Goal: Task Accomplishment & Management: Manage account settings

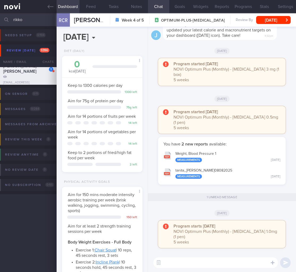
select select "8"
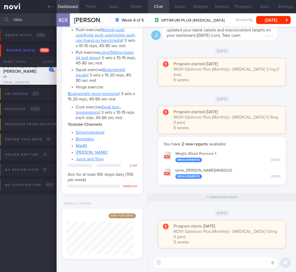
click at [0, 15] on html "You are offline! Some functionality will be unavailable Patients New Users Coac…" at bounding box center [148, 136] width 296 height 272
click at [14, 19] on input "rikko" at bounding box center [148, 19] width 296 height 13
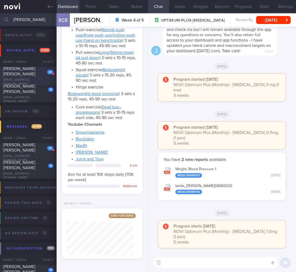
click at [47, 76] on div "LAU SWEE KEE PATRICIA" at bounding box center [27, 71] width 49 height 11
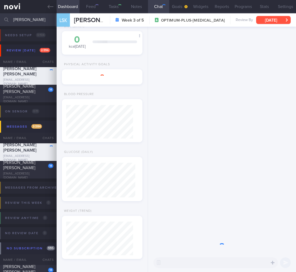
scroll to position [35, 69]
click at [277, 21] on button "Wed, 10 Sep" at bounding box center [273, 20] width 35 height 8
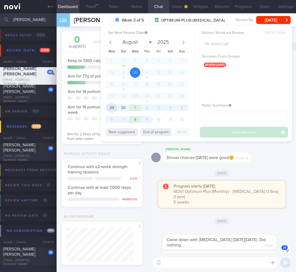
click at [109, 106] on span "29" at bounding box center [112, 107] width 10 height 10
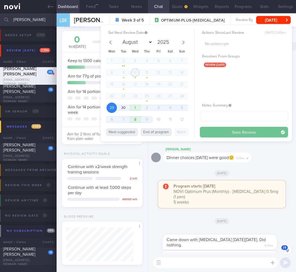
click at [252, 133] on button "Save Review" at bounding box center [244, 132] width 88 height 11
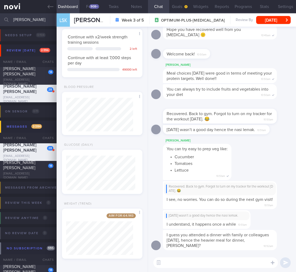
scroll to position [0, 0]
drag, startPoint x: 44, startPoint y: 19, endPoint x: -63, endPoint y: 20, distance: 106.7
click at [0, 20] on html "You are offline! Some functionality will be unavailable Patients New Users Coac…" at bounding box center [148, 136] width 296 height 272
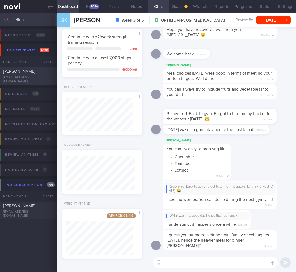
type input "felina"
click at [24, 71] on div "Felina Lin" at bounding box center [27, 71] width 49 height 5
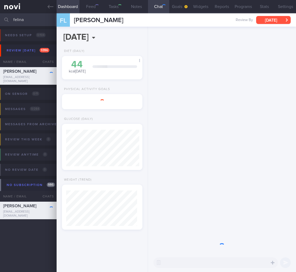
scroll to position [36, 73]
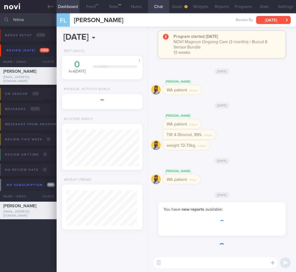
click at [267, 18] on button "[DATE]" at bounding box center [273, 20] width 35 height 8
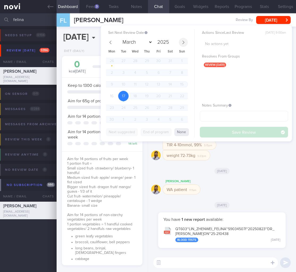
scroll to position [35, 69]
click at [182, 41] on icon at bounding box center [184, 42] width 4 height 4
click at [187, 41] on span at bounding box center [183, 42] width 9 height 9
select select "8"
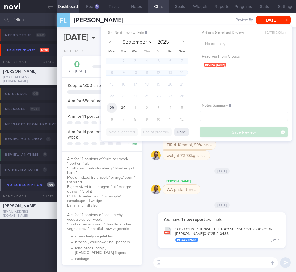
click at [113, 104] on span "29" at bounding box center [112, 107] width 10 height 10
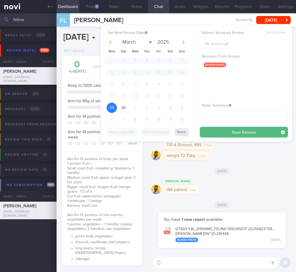
click at [252, 127] on button "Save Review" at bounding box center [244, 132] width 88 height 11
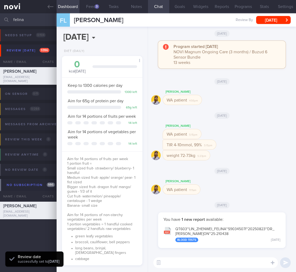
click at [260, 160] on div "weight 72-73kg 5:23pm" at bounding box center [222, 156] width 142 height 13
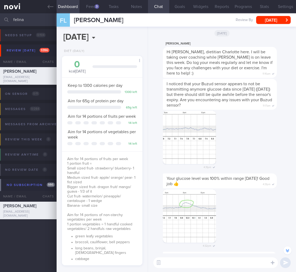
scroll to position [-665, 0]
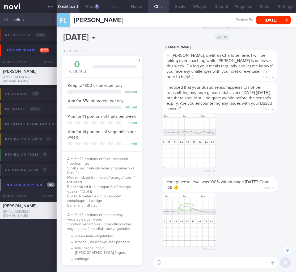
drag, startPoint x: 32, startPoint y: 18, endPoint x: -26, endPoint y: 17, distance: 58.8
click at [0, 17] on html "You are offline! Some functionality will be unavailable Patients New Users Coac…" at bounding box center [148, 136] width 296 height 272
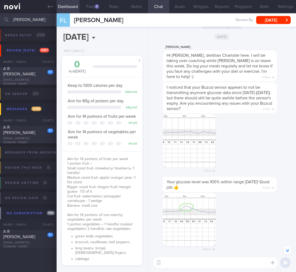
type input "arthi"
click at [32, 72] on div "A R ARTHI PRIYANKA" at bounding box center [27, 71] width 49 height 11
select select "7"
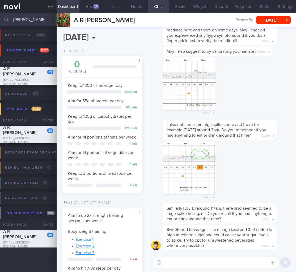
scroll to position [35, 69]
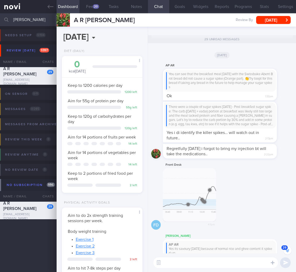
click at [228, 259] on textarea at bounding box center [215, 262] width 125 height 11
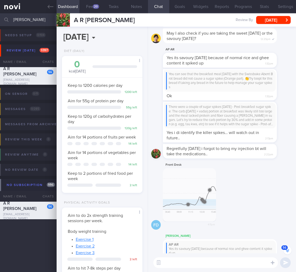
paste textarea "https://www.healthhub.sg/programmes/diabetes-hub/hypoglycaemia"
type textarea "https://www.healthhub.sg/programmes/diabetes-hub/hypoglycaemia"
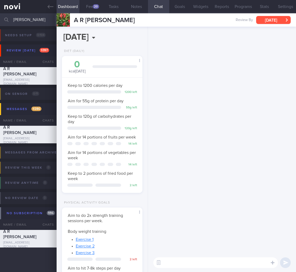
scroll to position [0, 0]
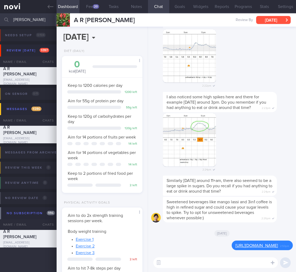
click at [272, 20] on button "Wed, 20 Aug" at bounding box center [273, 20] width 35 height 8
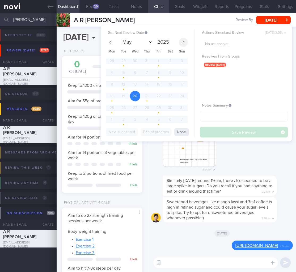
click at [184, 43] on icon at bounding box center [184, 42] width 4 height 4
select select "8"
click at [109, 105] on span "29" at bounding box center [112, 107] width 10 height 10
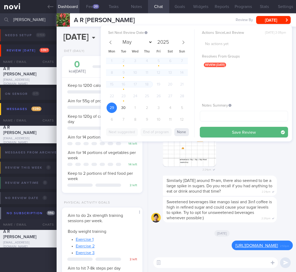
click at [219, 131] on button "Save Review" at bounding box center [244, 132] width 88 height 11
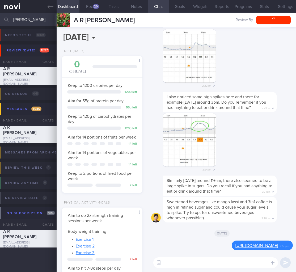
click at [241, 178] on span "Similarly on Saturday around 11+am, there also seemed to be a large spike in su…" at bounding box center [220, 185] width 106 height 15
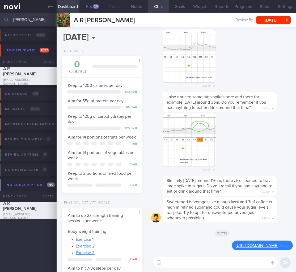
click at [0, 20] on html "You are offline! Some functionality will be unavailable Patients New Users Coac…" at bounding box center [148, 136] width 296 height 272
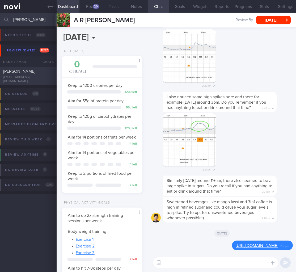
type input "vivek"
click at [19, 73] on span "VIVEKRAJ KANNALAGAN" at bounding box center [19, 71] width 32 height 4
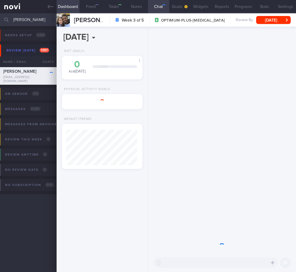
scroll to position [35, 71]
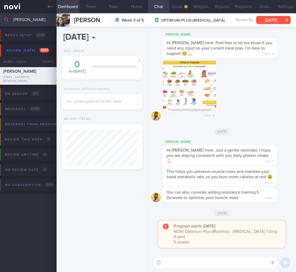
click at [278, 18] on button "[DATE]" at bounding box center [273, 20] width 35 height 8
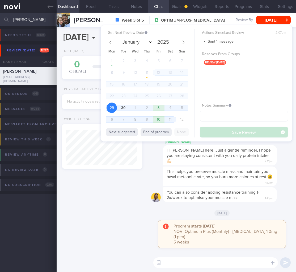
drag, startPoint x: 202, startPoint y: 215, endPoint x: 195, endPoint y: 226, distance: 12.9
click at [202, 215] on div "Fri, 12 Sep" at bounding box center [222, 212] width 142 height 15
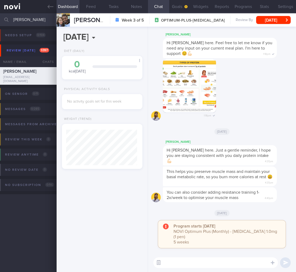
click at [155, 263] on button "button" at bounding box center [159, 263] width 10 height 10
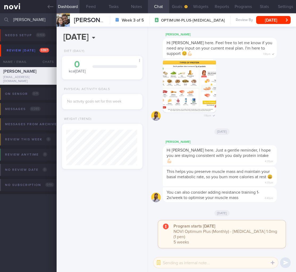
drag, startPoint x: 172, startPoint y: 265, endPoint x: 182, endPoint y: 246, distance: 21.5
click at [172, 264] on textarea at bounding box center [215, 262] width 125 height 11
type textarea "@Elizabeth Mr Vivek is agreeable for digital support"
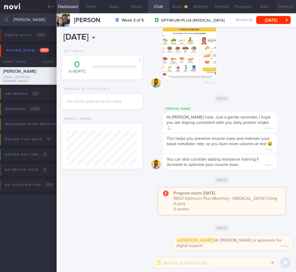
click at [281, 13] on button "Settings" at bounding box center [285, 6] width 21 height 13
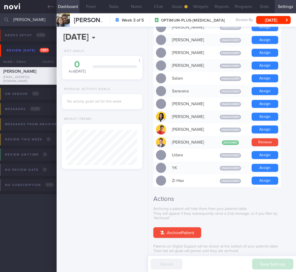
scroll to position [411, 0]
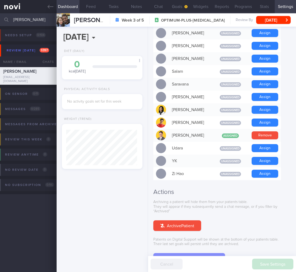
drag, startPoint x: 182, startPoint y: 247, endPoint x: 182, endPoint y: 251, distance: 3.8
click at [182, 247] on div "Archiving a patient will hide them from your patients table. They will appear i…" at bounding box center [222, 232] width 138 height 64
click at [182, 253] on button "Downgrade to Digital Support" at bounding box center [189, 258] width 72 height 11
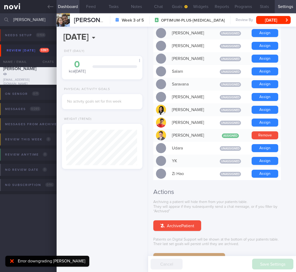
drag, startPoint x: 47, startPoint y: 20, endPoint x: -71, endPoint y: 14, distance: 118.0
click at [0, 14] on html "You are offline! Some functionality will be unavailable Patients New Users Coac…" at bounding box center [148, 136] width 296 height 272
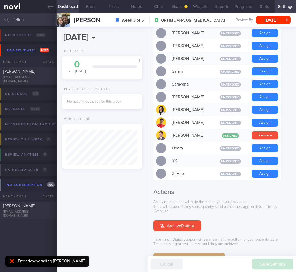
scroll to position [442, 0]
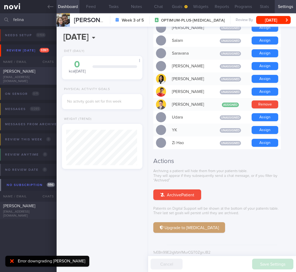
click at [28, 79] on div "linfelina1@gmail.com" at bounding box center [28, 79] width 50 height 8
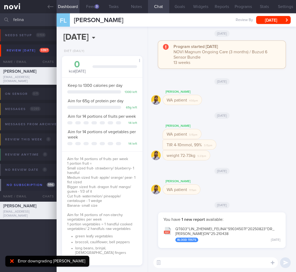
drag, startPoint x: 25, startPoint y: 23, endPoint x: -36, endPoint y: 16, distance: 60.8
click at [0, 16] on html "You are offline! Some functionality will be unavailable Patients New Users Coac…" at bounding box center [148, 136] width 296 height 272
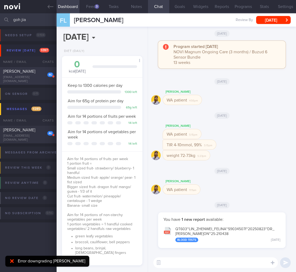
type input "goh jia"
click at [47, 83] on div "46 Goh Jia Yong jia.yong.goh@gmail.com Sat, 6 Sep A month ago OPTIMUM-PLUS-WEGO…" at bounding box center [148, 76] width 296 height 18
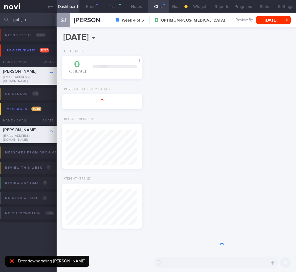
scroll to position [35, 71]
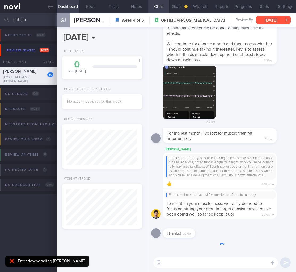
click at [268, 19] on button "Sat, 6 Sep" at bounding box center [273, 20] width 35 height 8
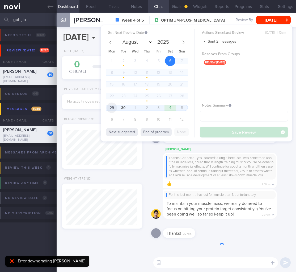
click at [109, 106] on span "29" at bounding box center [112, 107] width 10 height 10
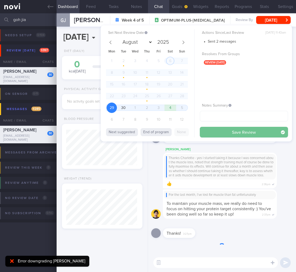
click at [253, 135] on button "Save Review" at bounding box center [244, 132] width 88 height 11
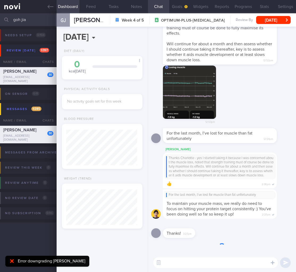
click at [242, 230] on div "Thanks! 3:27pm" at bounding box center [222, 231] width 142 height 19
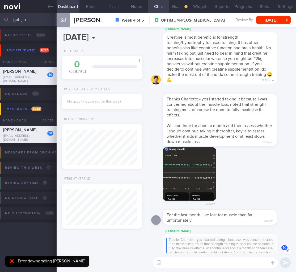
scroll to position [0, 0]
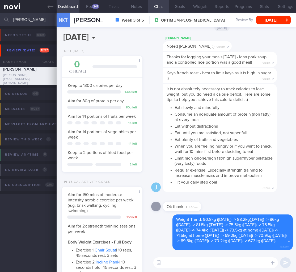
select select "8"
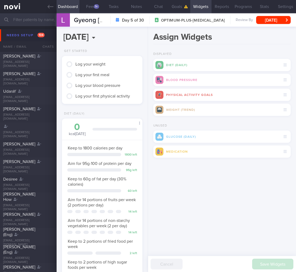
click at [95, 6] on div "1+" at bounding box center [96, 6] width 5 height 5
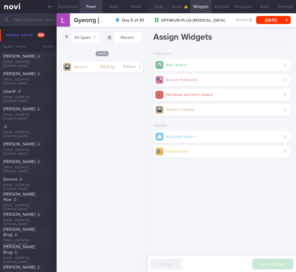
scroll to position [41, 67]
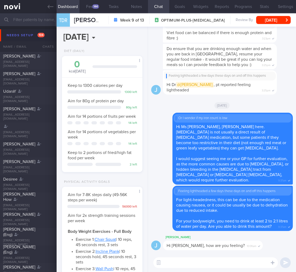
select select "7"
